Goal: Task Accomplishment & Management: Use online tool/utility

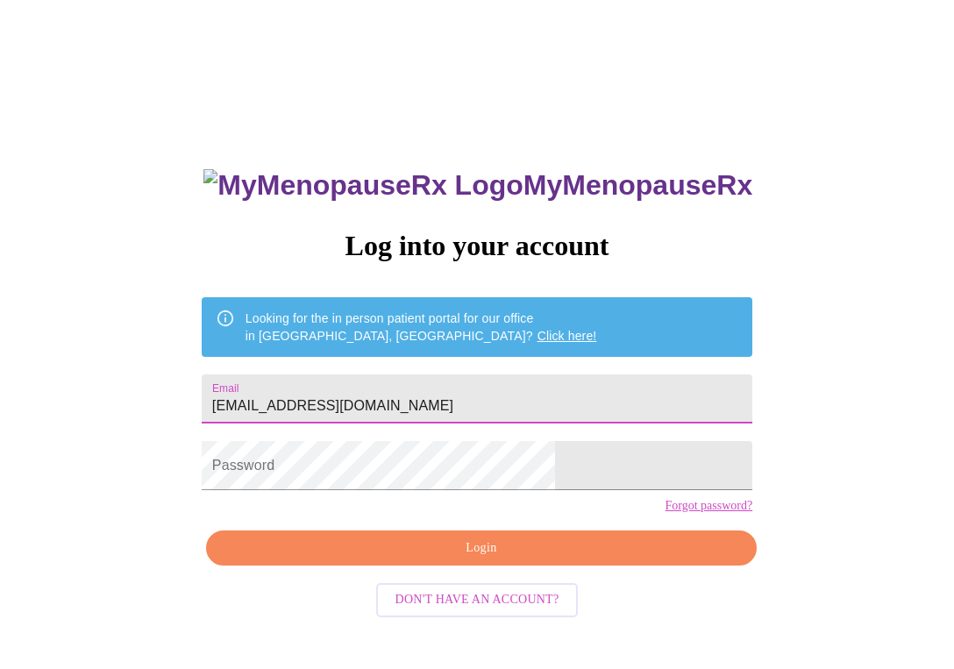
type input "cfox0404@me.com"
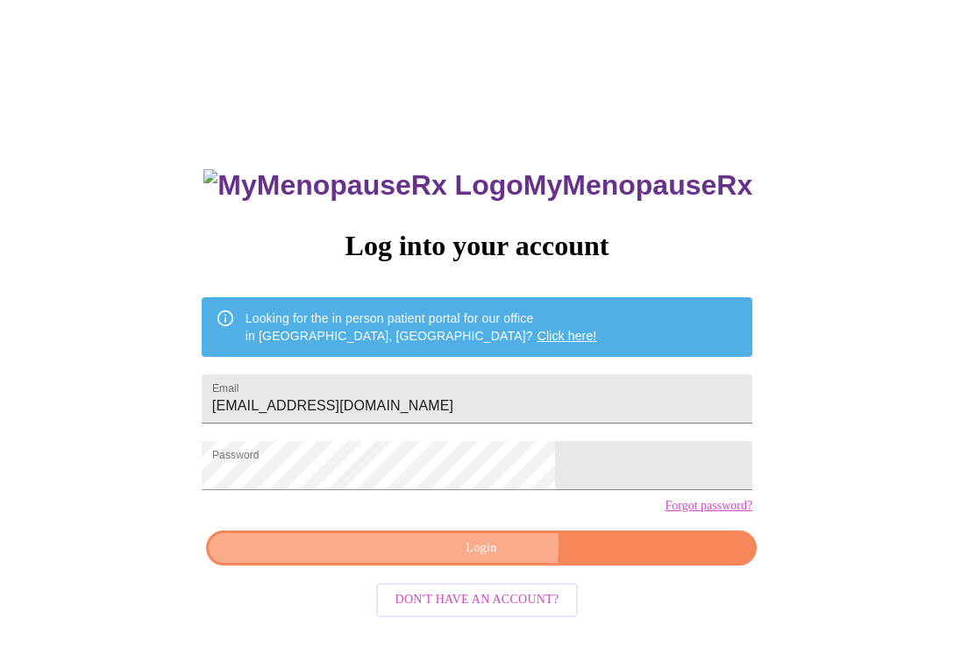
click at [423, 559] on span "Login" at bounding box center [481, 548] width 510 height 22
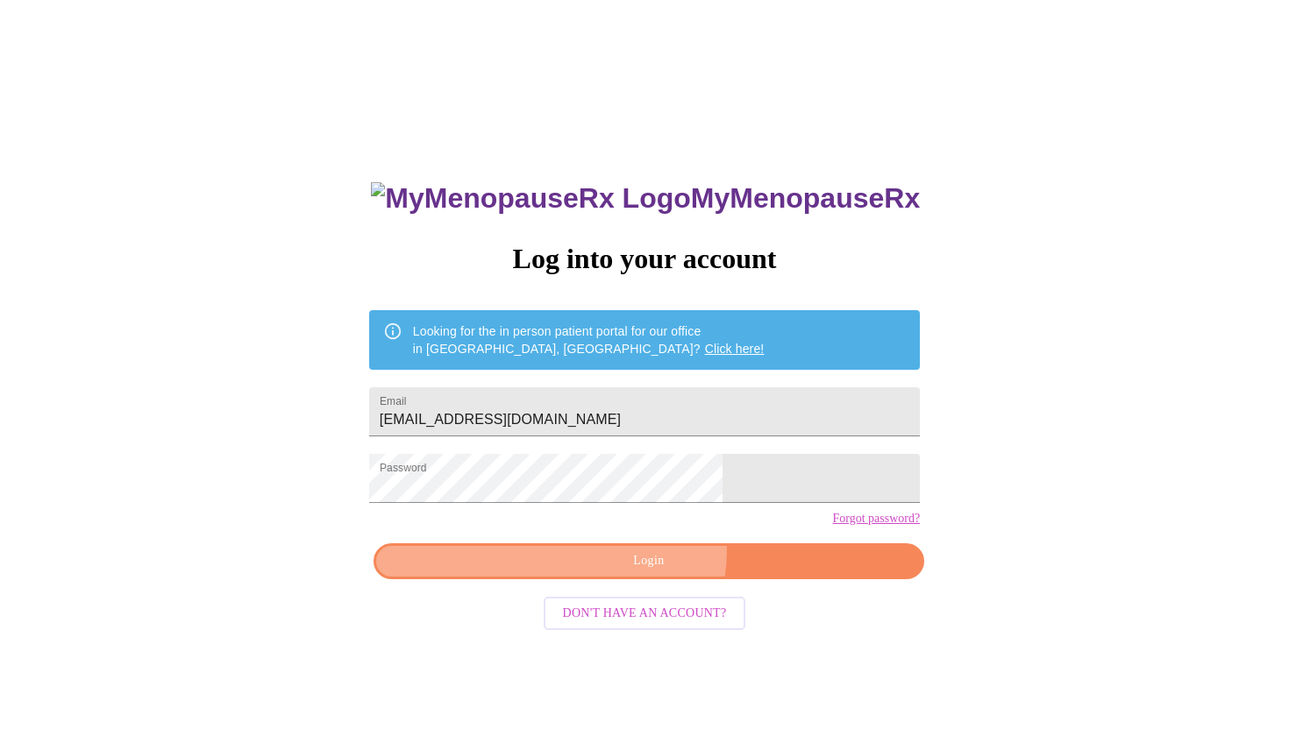
click at [640, 579] on button "Login" at bounding box center [648, 561] width 550 height 36
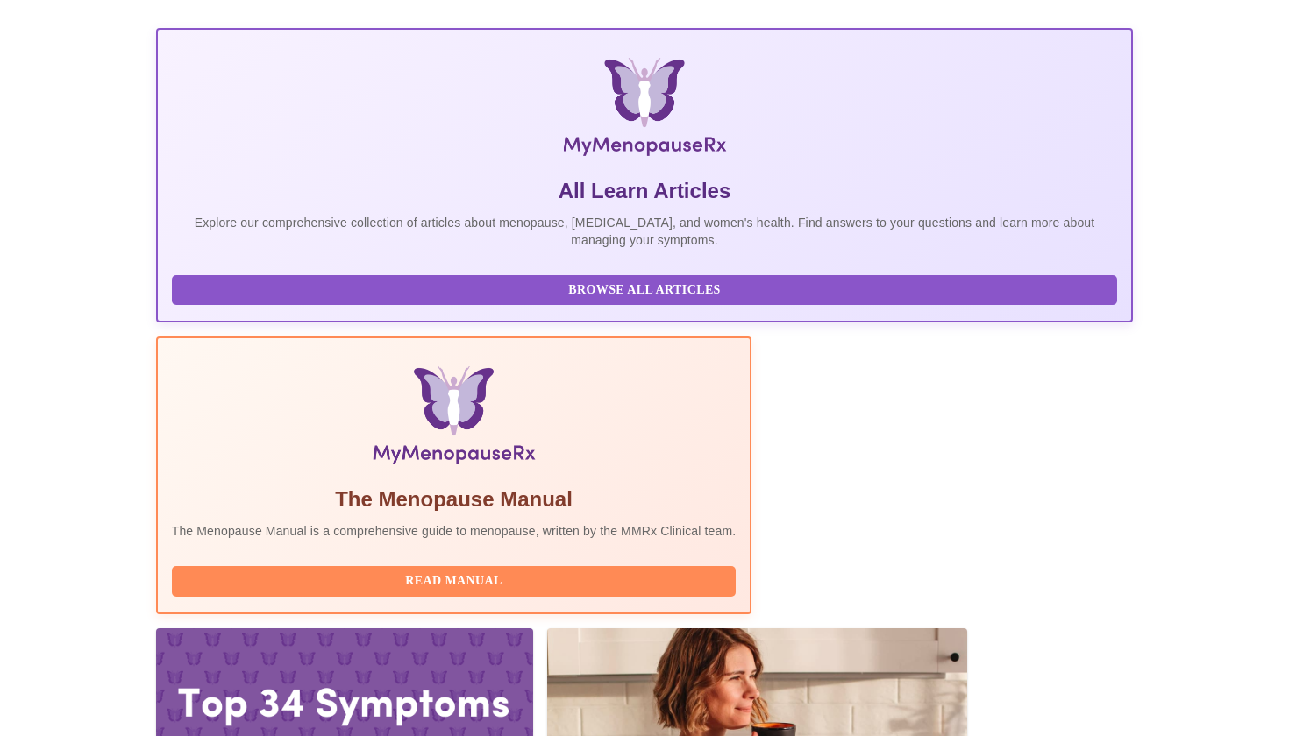
scroll to position [222, 0]
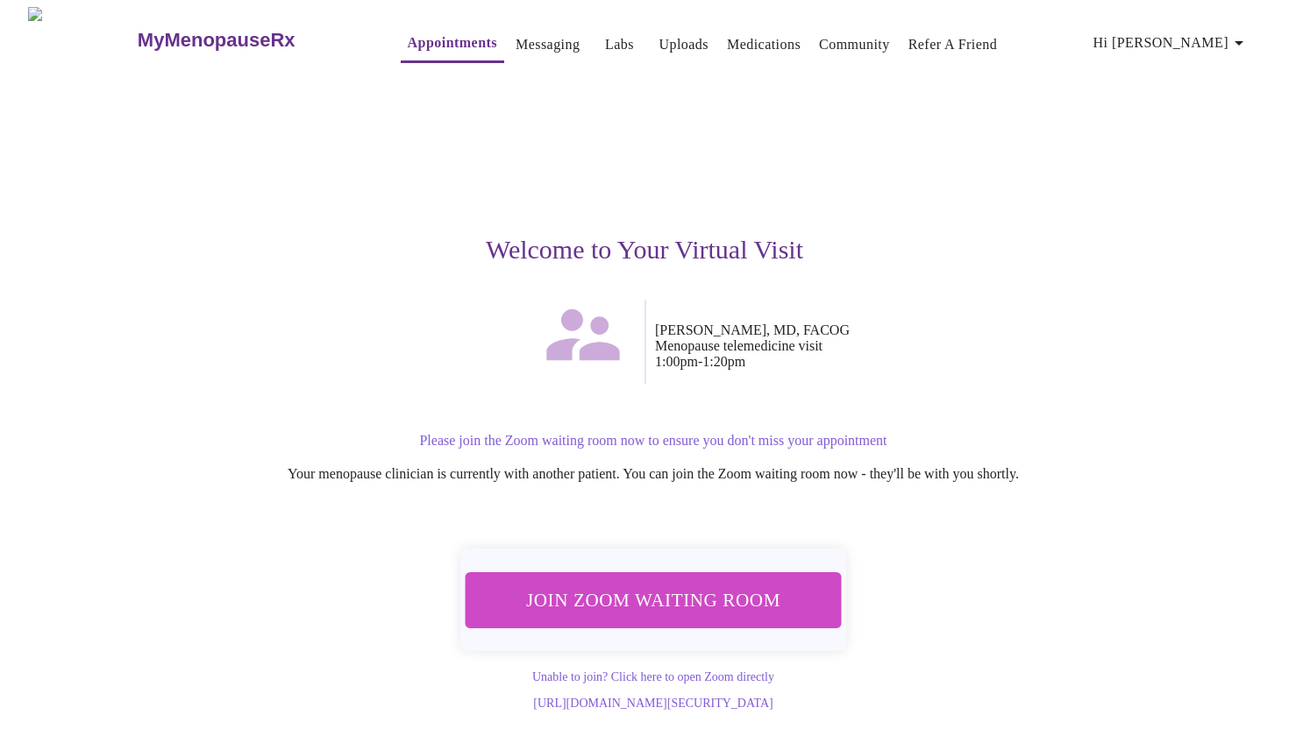
click at [685, 603] on span "Join Zoom Waiting Room" at bounding box center [653, 600] width 330 height 32
